Goal: Complete application form

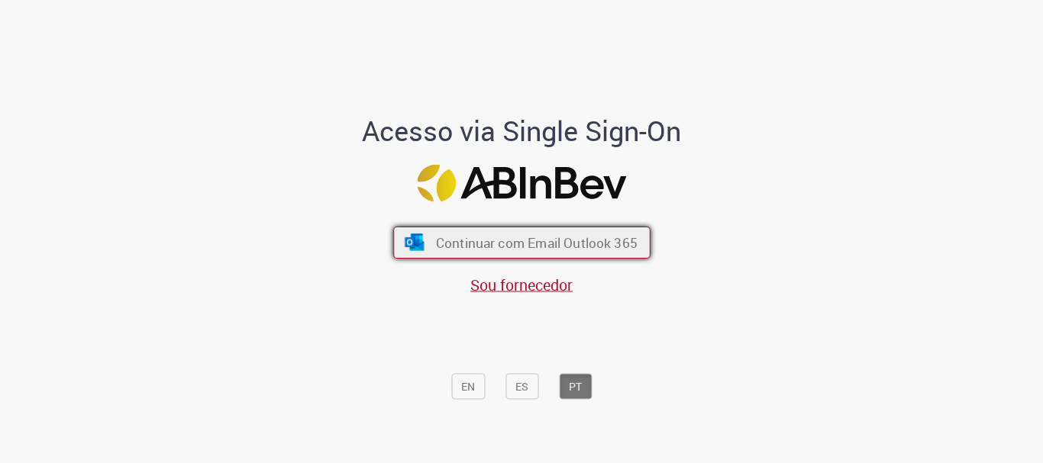
click at [509, 243] on span "Continuar com Email Outlook 365" at bounding box center [536, 243] width 202 height 18
